Goal: Check status

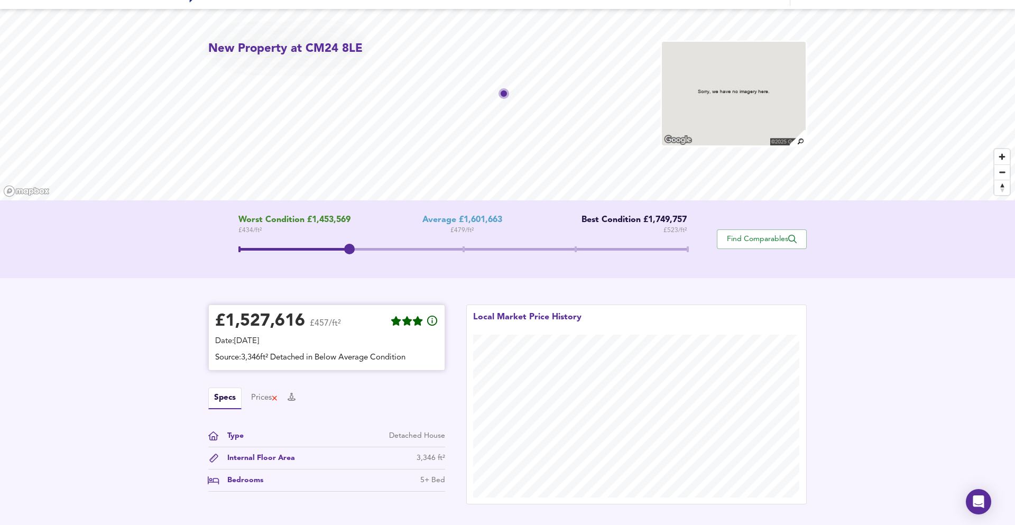
scroll to position [138, 0]
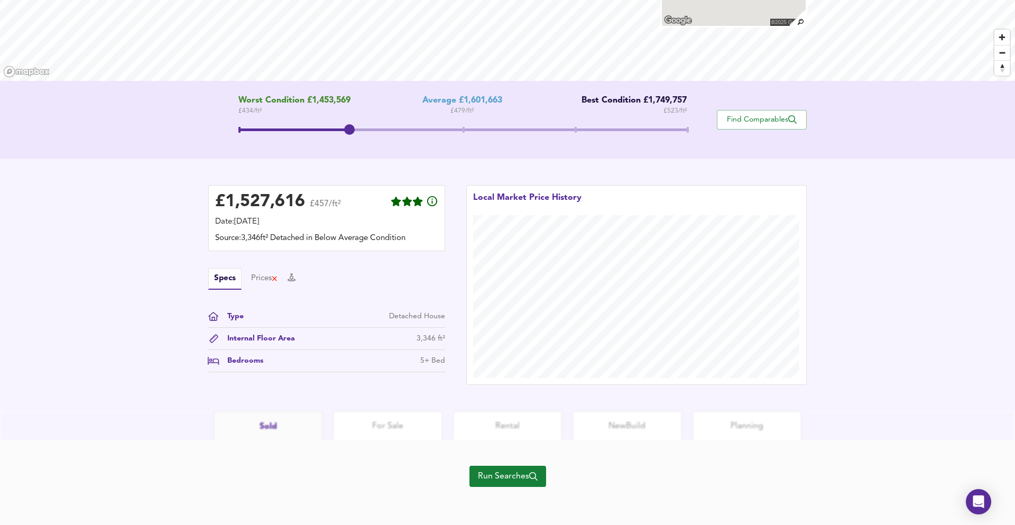
click at [532, 475] on icon "button" at bounding box center [533, 476] width 8 height 8
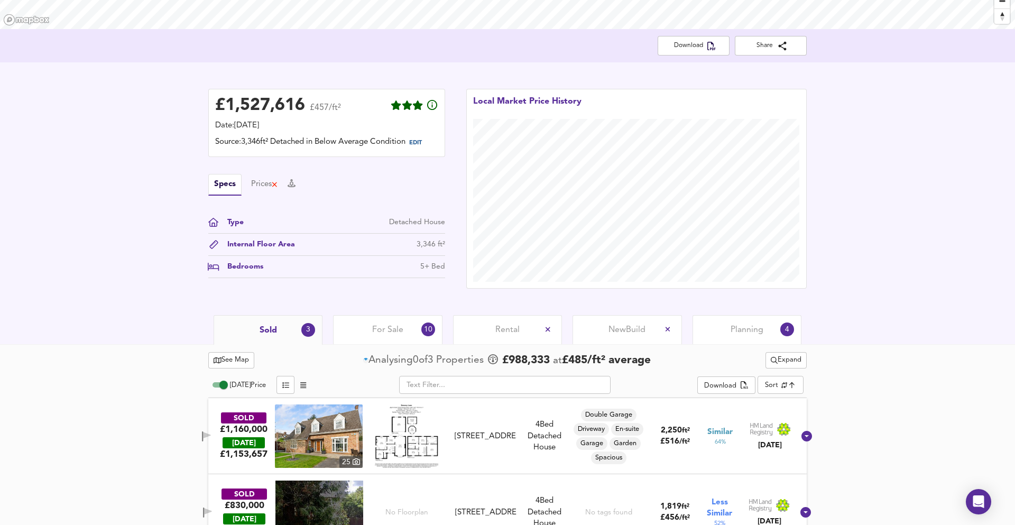
scroll to position [194, 0]
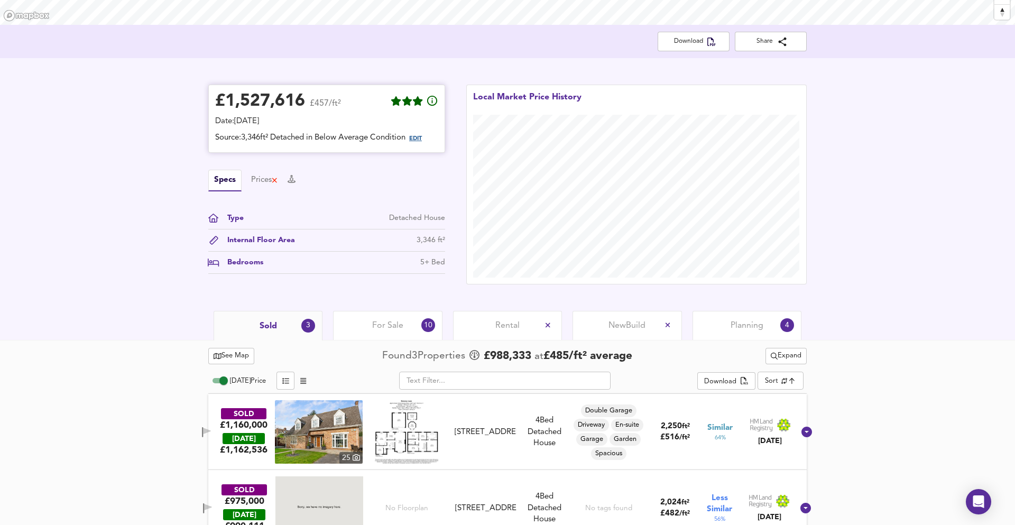
click at [422, 137] on span "EDIT" at bounding box center [415, 139] width 13 height 6
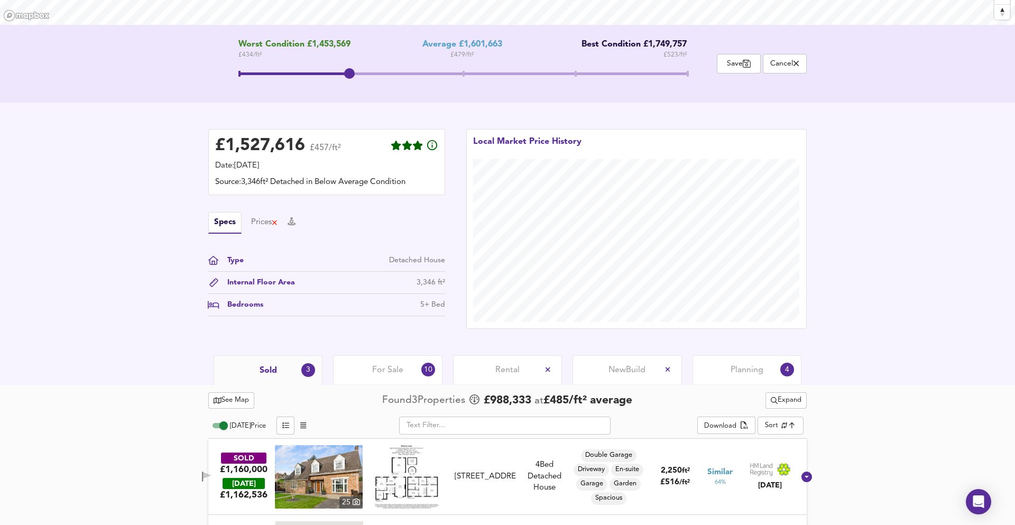
drag, startPoint x: 342, startPoint y: 75, endPoint x: 286, endPoint y: 75, distance: 56.6
click at [286, 75] on span at bounding box center [462, 75] width 449 height 19
drag, startPoint x: 255, startPoint y: 73, endPoint x: 297, endPoint y: 71, distance: 41.8
click at [295, 71] on span at bounding box center [462, 75] width 449 height 19
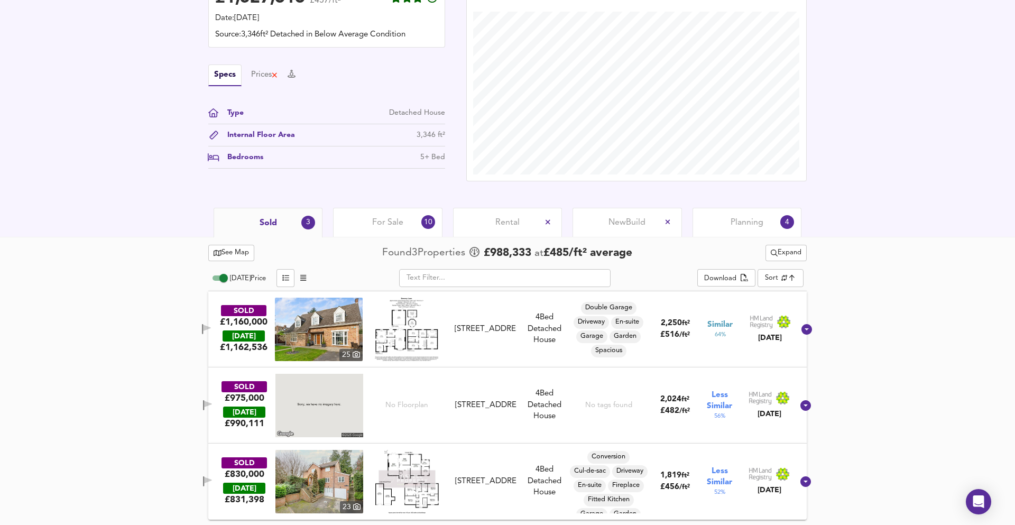
scroll to position [346, 0]
click at [388, 224] on span "For Sale" at bounding box center [387, 223] width 31 height 12
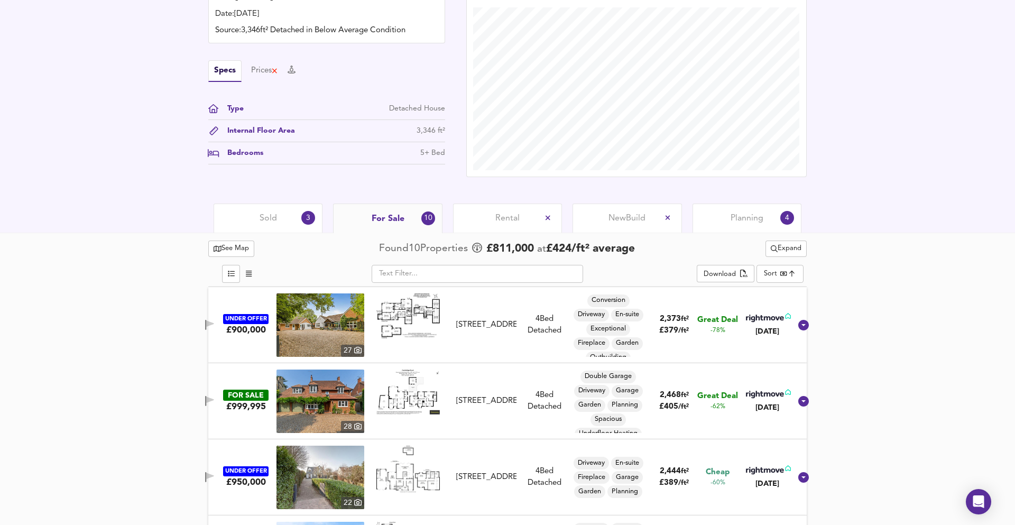
click at [389, 223] on span "For Sale" at bounding box center [388, 219] width 33 height 12
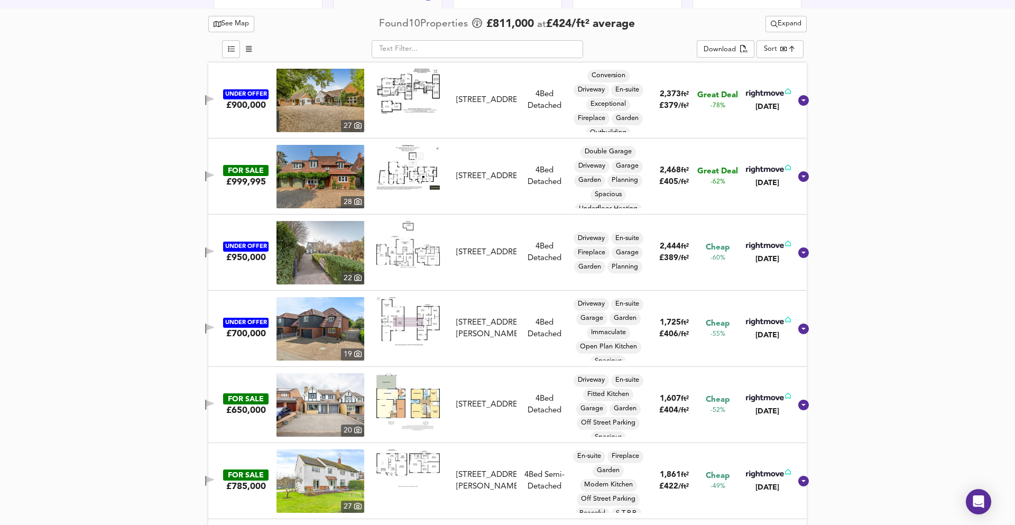
scroll to position [573, 0]
